Goal: Book appointment/travel/reservation

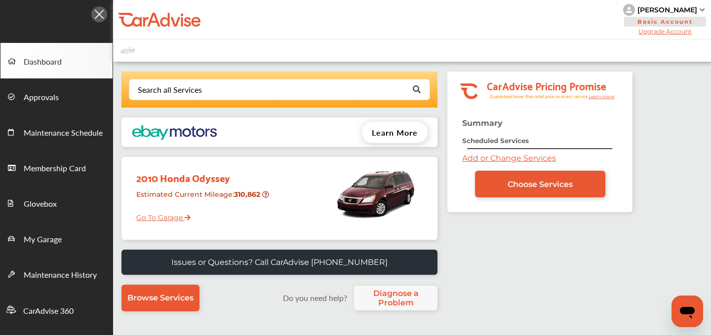
click at [482, 156] on link "Add or Change Services" at bounding box center [509, 157] width 94 height 9
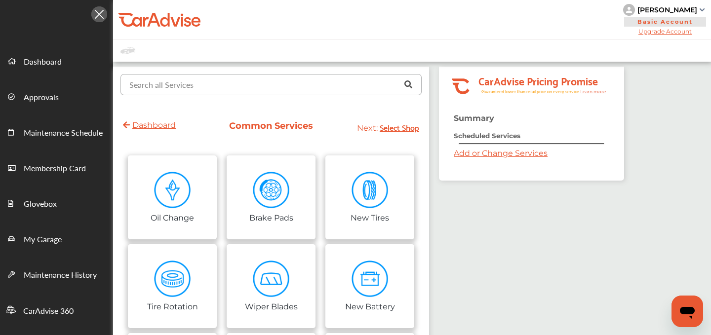
click at [284, 94] on input "text" at bounding box center [268, 84] width 295 height 19
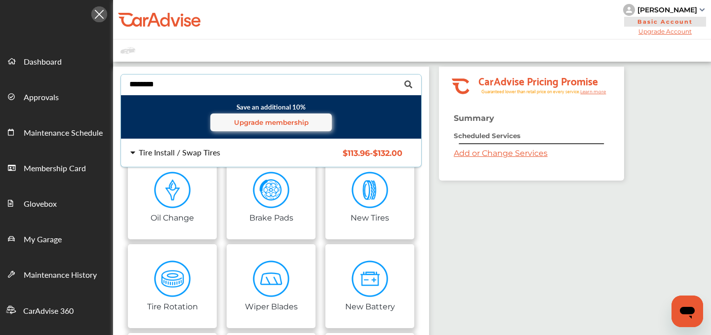
type input "********"
click at [171, 152] on div "Tire Install / Swap Tires" at bounding box center [179, 153] width 81 height 8
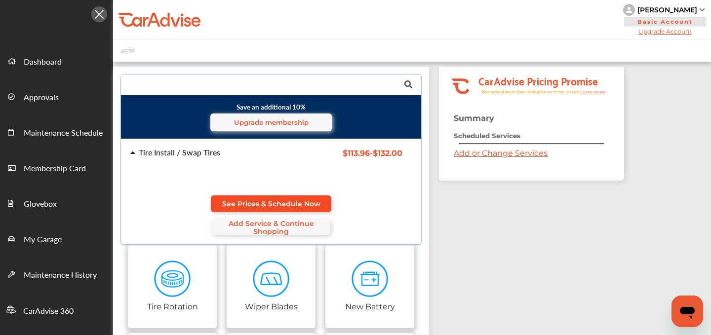
click at [238, 205] on span "See Prices & Schedule Now" at bounding box center [271, 204] width 98 height 8
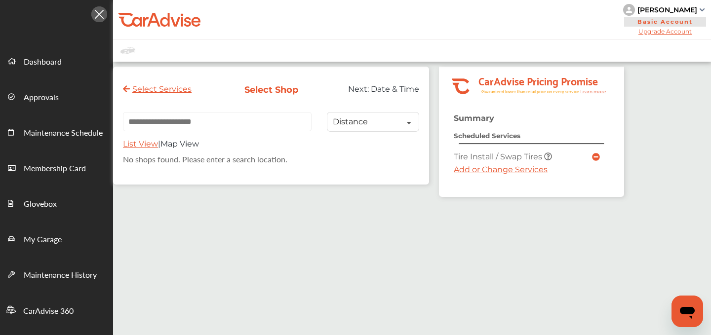
click at [464, 171] on link "Add or Change Services" at bounding box center [500, 169] width 94 height 9
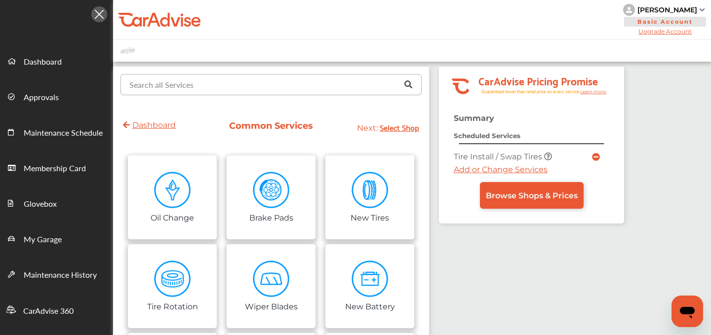
click at [231, 81] on input "text" at bounding box center [268, 84] width 295 height 19
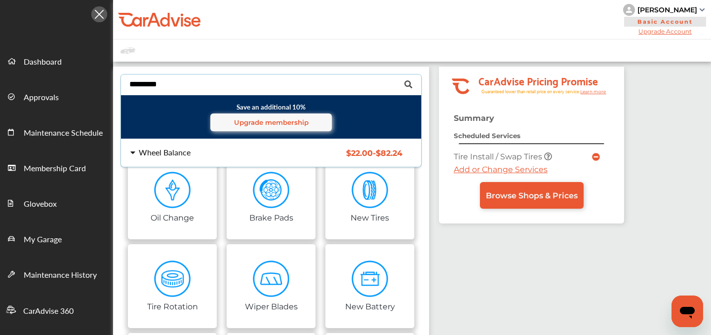
type input "*********"
click at [180, 159] on div "Wheel Balance $22.00 - $82.24 Wheel Balance $22.00 - $82.24" at bounding box center [271, 153] width 316 height 28
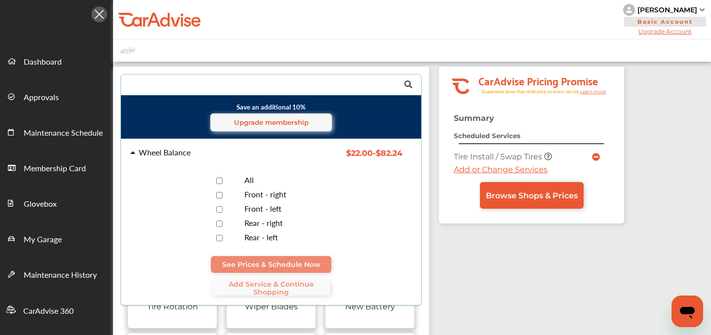
click at [217, 176] on div at bounding box center [219, 180] width 35 height 9
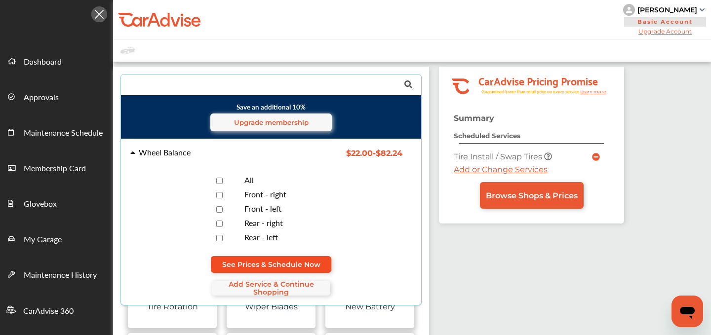
click at [276, 261] on span "See Prices & Schedule Now" at bounding box center [271, 265] width 98 height 8
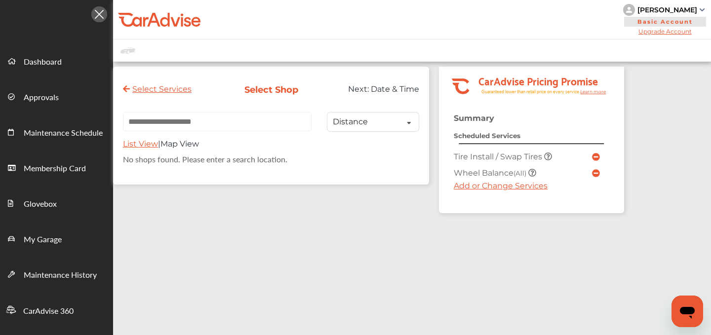
click at [233, 127] on input "text" at bounding box center [217, 121] width 189 height 19
paste input "**********"
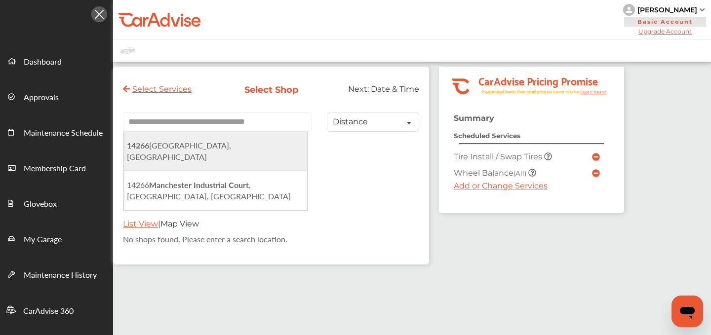
click at [224, 167] on li "[STREET_ADDRESS]" at bounding box center [215, 150] width 183 height 39
type input "**********"
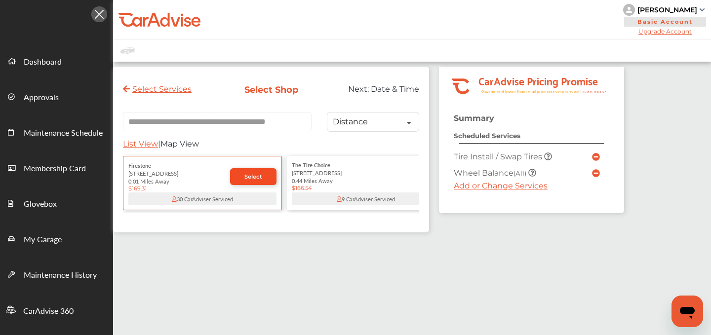
click at [255, 177] on span "Select" at bounding box center [253, 176] width 18 height 7
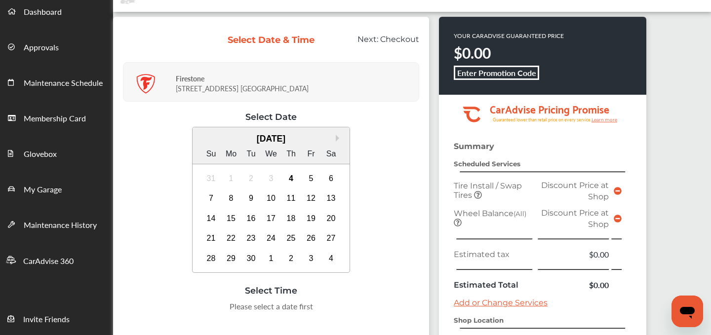
scroll to position [52, 0]
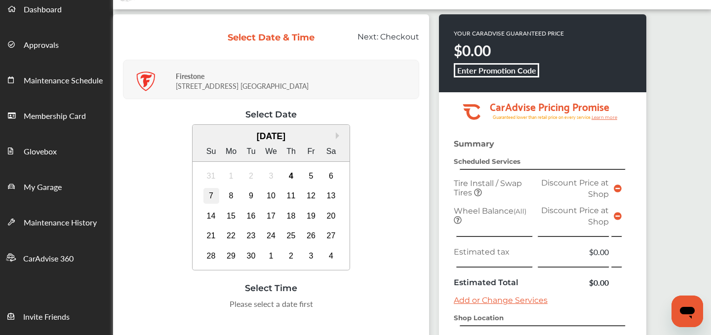
click at [209, 193] on div "7" at bounding box center [211, 196] width 16 height 16
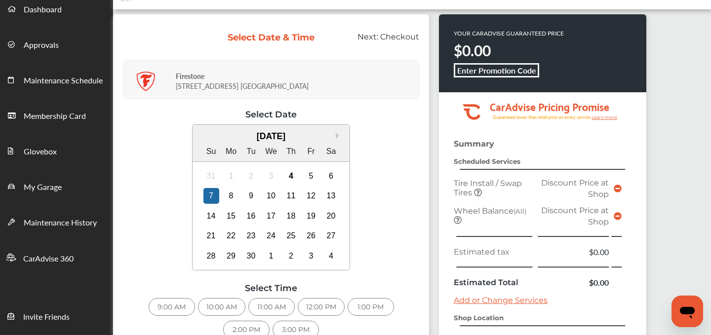
scroll to position [156, 0]
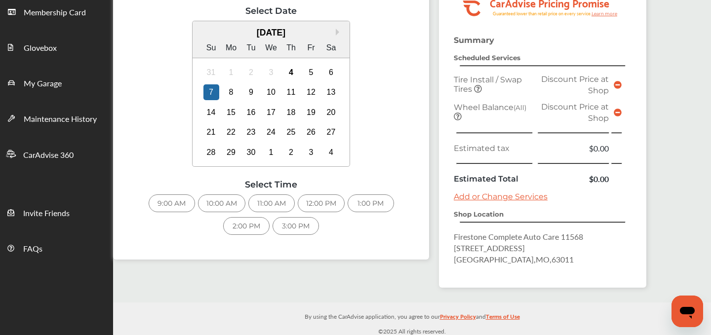
click at [172, 201] on div "9:00 AM" at bounding box center [172, 203] width 46 height 18
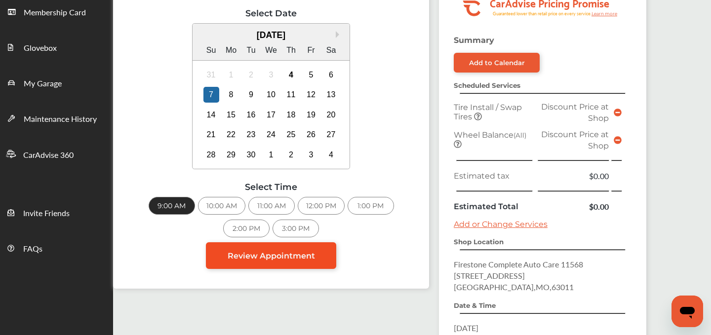
click at [305, 256] on span "Review Appointment" at bounding box center [270, 255] width 87 height 9
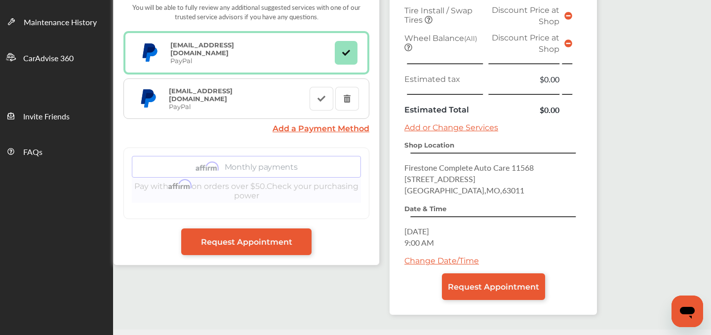
scroll to position [283, 0]
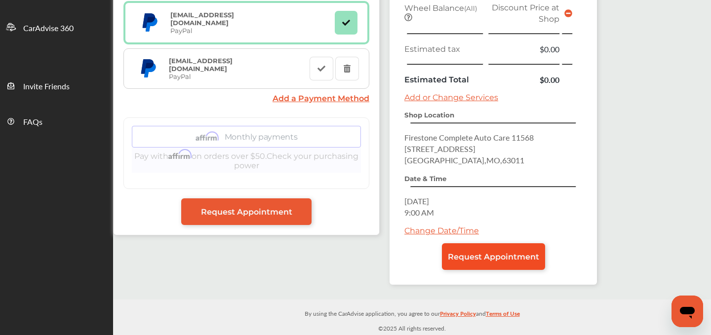
click at [472, 262] on link "Request Appointment" at bounding box center [493, 256] width 103 height 27
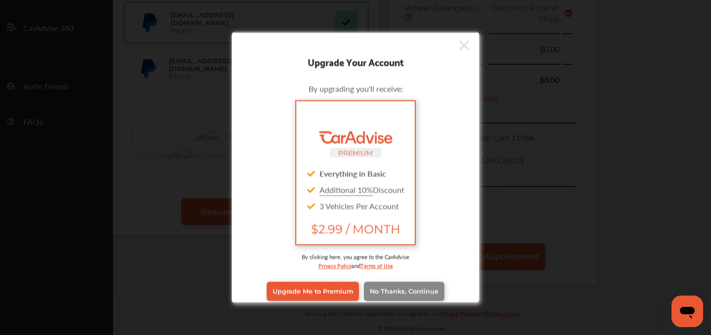
click at [415, 291] on span "No Thanks, Continue" at bounding box center [404, 291] width 69 height 7
